Goal: Check status: Check status

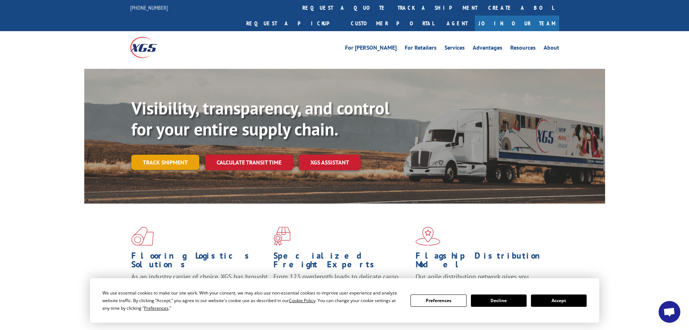
click at [163, 154] on link "Track shipment" at bounding box center [165, 161] width 68 height 15
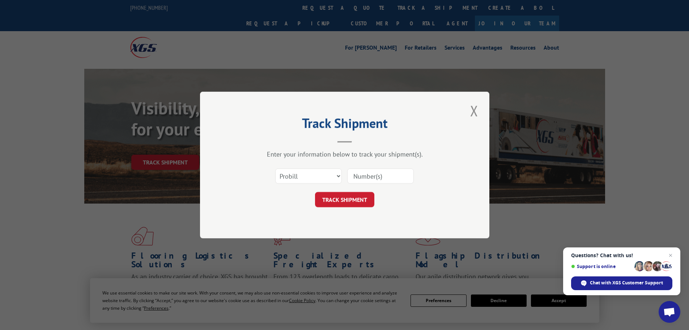
click at [366, 176] on input at bounding box center [380, 175] width 67 height 15
paste input "17095080"
type input "17095080"
click at [336, 202] on button "TRACK SHIPMENT" at bounding box center [344, 199] width 59 height 15
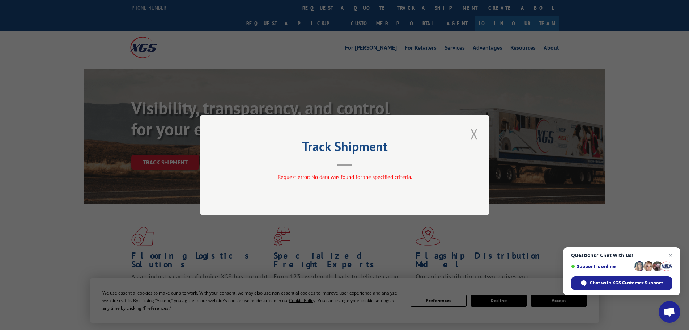
click at [475, 132] on button "Close modal" at bounding box center [474, 134] width 12 height 20
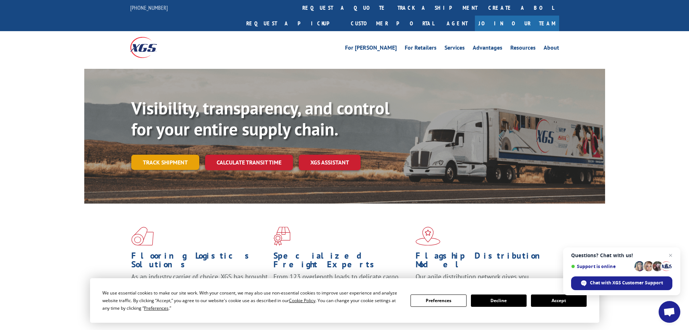
click at [175, 154] on link "Track shipment" at bounding box center [165, 161] width 68 height 15
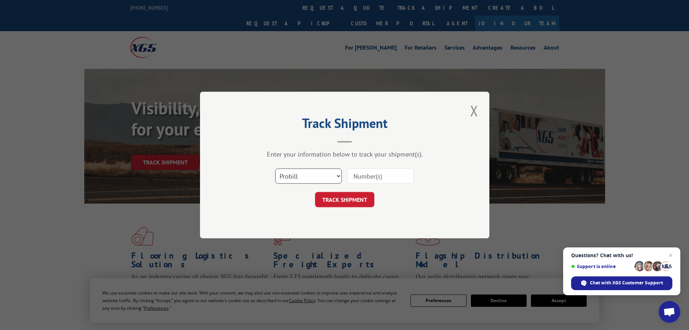
click at [293, 175] on select "Select category... Probill BOL PO" at bounding box center [308, 175] width 67 height 15
click at [275, 168] on select "Select category... Probill BOL PO" at bounding box center [308, 175] width 67 height 15
click at [358, 175] on input at bounding box center [380, 175] width 67 height 15
drag, startPoint x: 359, startPoint y: 175, endPoint x: 294, endPoint y: 172, distance: 64.1
click at [294, 172] on select "Select category... Probill BOL PO" at bounding box center [308, 175] width 67 height 15
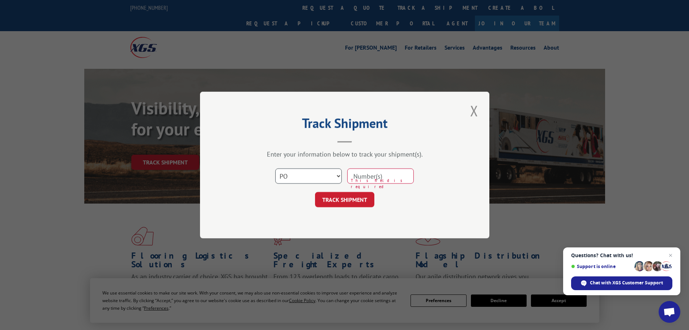
select select "bol"
click at [275, 168] on select "Select category... Probill BOL PO" at bounding box center [308, 175] width 67 height 15
click at [361, 177] on input at bounding box center [380, 175] width 67 height 15
paste input "17095080"
type input "17095080"
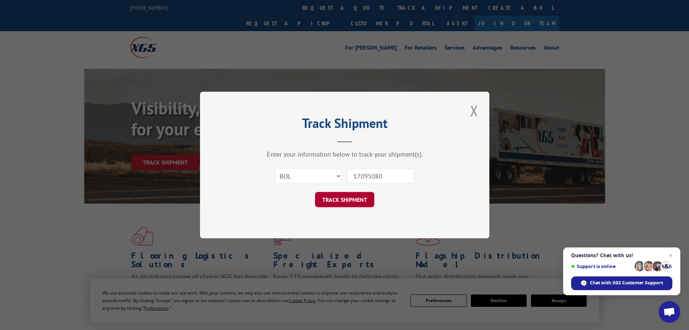
click at [340, 199] on button "TRACK SHIPMENT" at bounding box center [344, 199] width 59 height 15
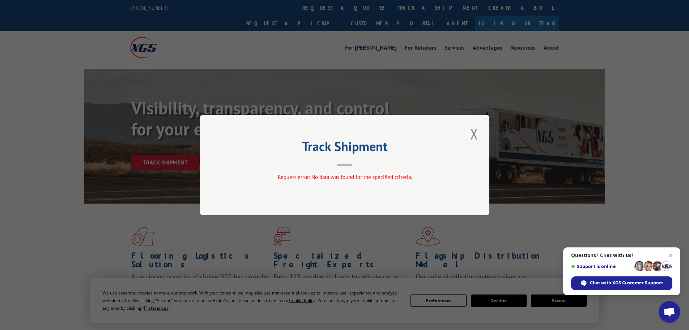
click at [473, 134] on button "Close modal" at bounding box center [474, 134] width 12 height 20
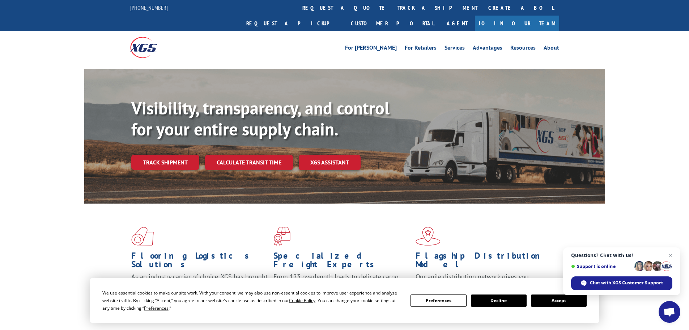
click at [178, 154] on link "Track shipment" at bounding box center [165, 161] width 68 height 15
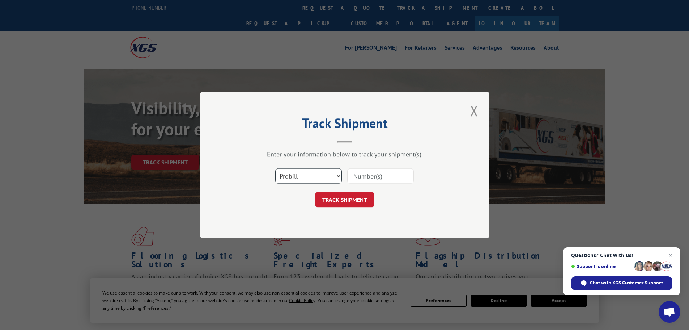
click at [294, 178] on select "Select category... Probill BOL PO" at bounding box center [308, 175] width 67 height 15
select select "po"
click at [275, 168] on select "Select category... Probill BOL PO" at bounding box center [308, 175] width 67 height 15
click at [355, 176] on input at bounding box center [380, 175] width 67 height 15
paste input "17095080"
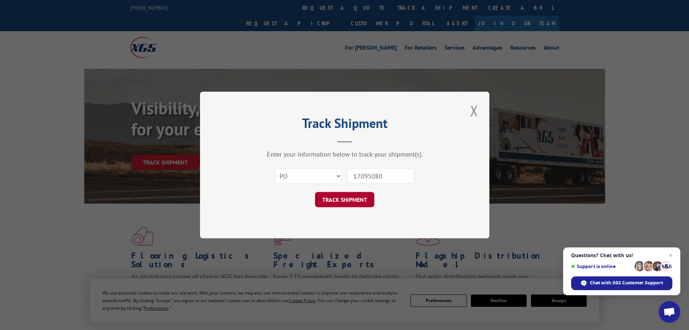
type input "17095080"
click at [347, 202] on button "TRACK SHIPMENT" at bounding box center [344, 199] width 59 height 15
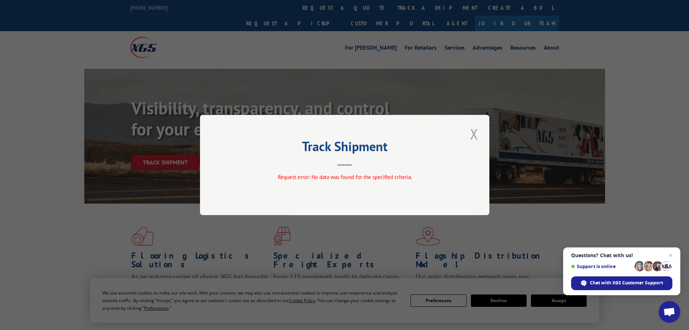
click at [475, 135] on button "Close modal" at bounding box center [474, 134] width 12 height 20
